Goal: Check status: Check status

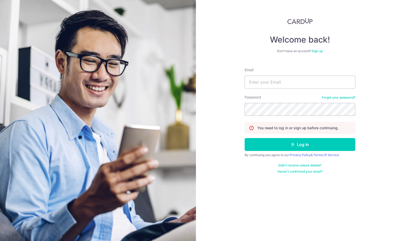
type input "[EMAIL_ADDRESS][DOMAIN_NAME]"
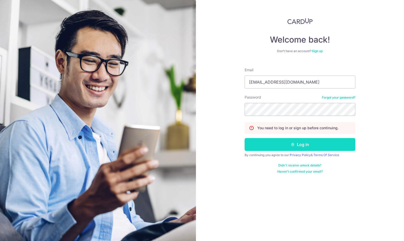
click at [258, 144] on button "Log in" at bounding box center [300, 144] width 111 height 13
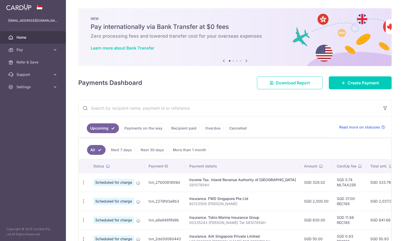
click at [185, 130] on div at bounding box center [204, 121] width 409 height 243
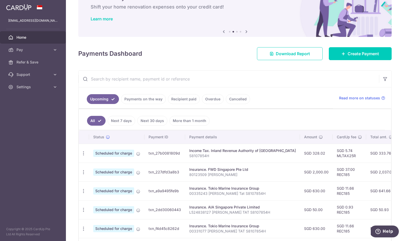
scroll to position [31, 0]
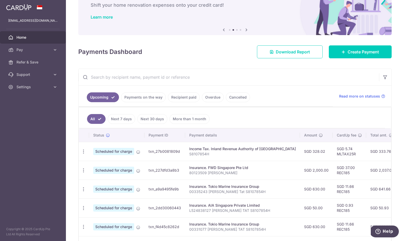
click at [180, 97] on link "Recipient paid" at bounding box center [184, 97] width 32 height 10
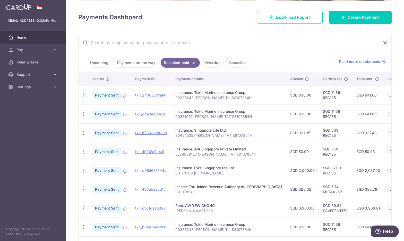
scroll to position [65, 0]
click at [385, 40] on button "button" at bounding box center [385, 43] width 12 height 12
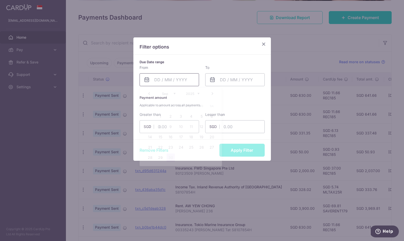
click at [169, 83] on input "text" at bounding box center [170, 79] width 60 height 13
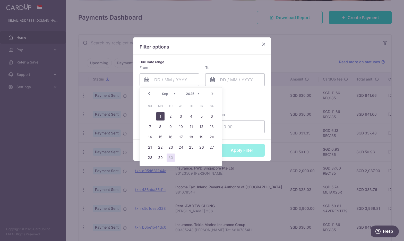
click at [160, 114] on link "1" at bounding box center [160, 116] width 8 height 8
type input "01/09/2025"
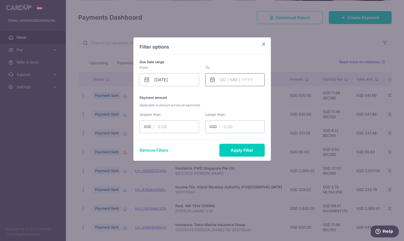
click at [222, 82] on input "text" at bounding box center [235, 79] width 60 height 13
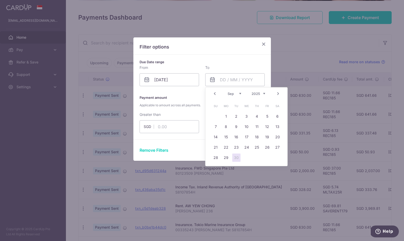
click at [235, 158] on link "30" at bounding box center [237, 157] width 8 height 8
type input "30/09/2025"
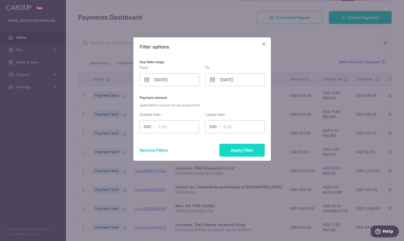
click at [230, 153] on button "Apply Filter" at bounding box center [242, 150] width 45 height 13
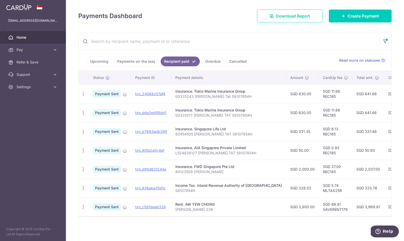
scroll to position [67, 0]
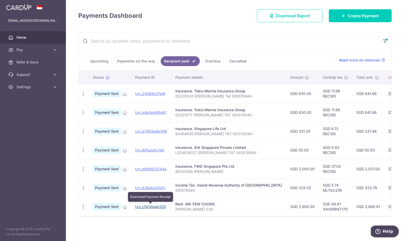
click at [146, 206] on link "txn_c5d1deab328" at bounding box center [150, 206] width 31 height 4
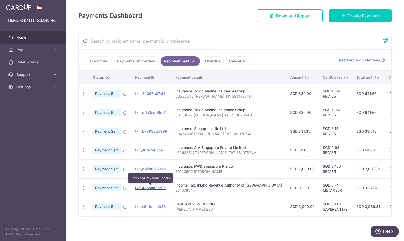
click at [143, 187] on link "txn_436aba35d1c" at bounding box center [150, 187] width 30 height 4
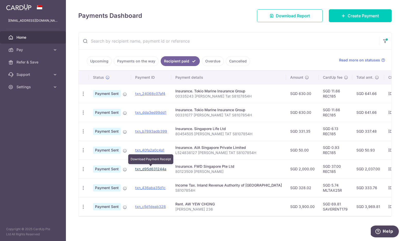
click at [141, 168] on link "txn_d95d631244a" at bounding box center [150, 169] width 31 height 4
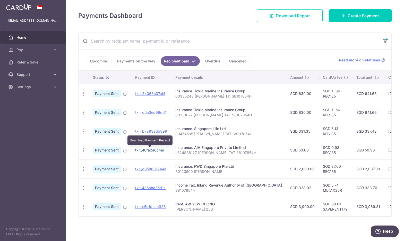
click at [148, 149] on link "txn_40fa2a0c4a1" at bounding box center [149, 150] width 29 height 4
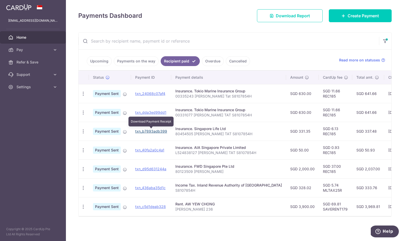
click at [146, 129] on link "txn_b7893adb399" at bounding box center [151, 131] width 32 height 4
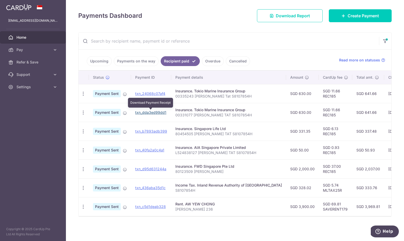
click at [153, 111] on link "txn_dda3ed99dd1" at bounding box center [150, 112] width 31 height 4
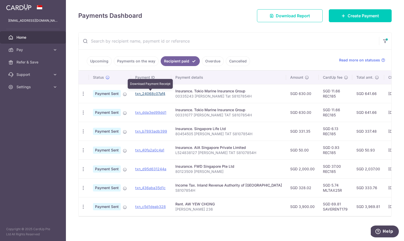
click at [152, 93] on link "txn_24068c07af4" at bounding box center [150, 93] width 30 height 4
